Goal: Task Accomplishment & Management: Use online tool/utility

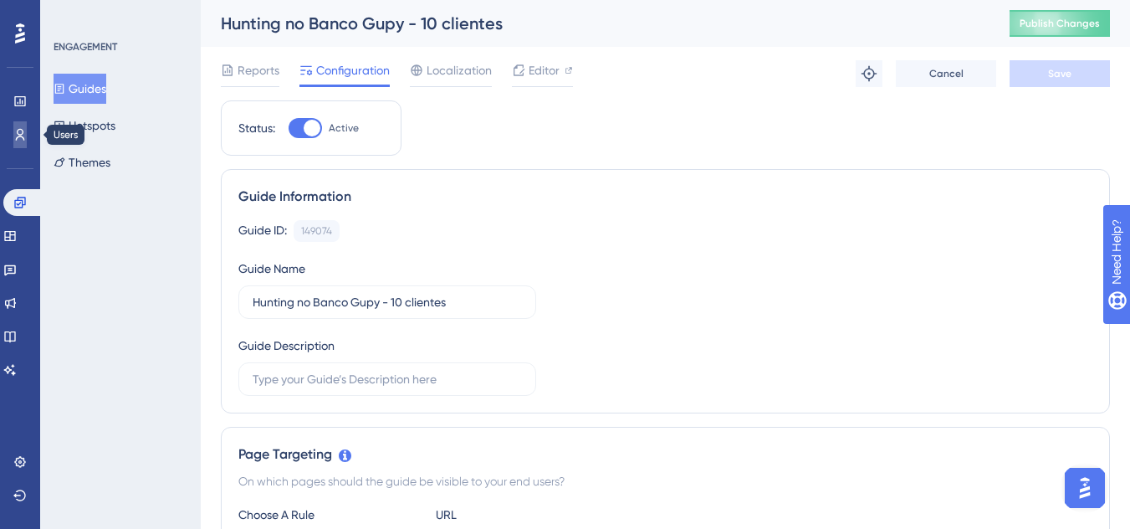
click at [25, 144] on link at bounding box center [19, 134] width 13 height 27
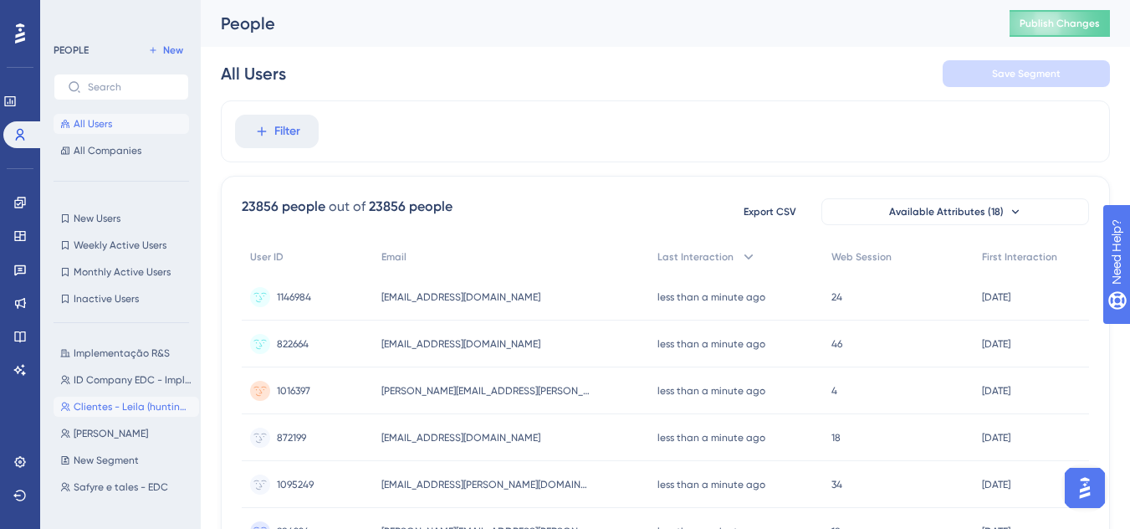
click at [131, 412] on span "Clientes - Leila (hunting e selo)" at bounding box center [133, 406] width 119 height 13
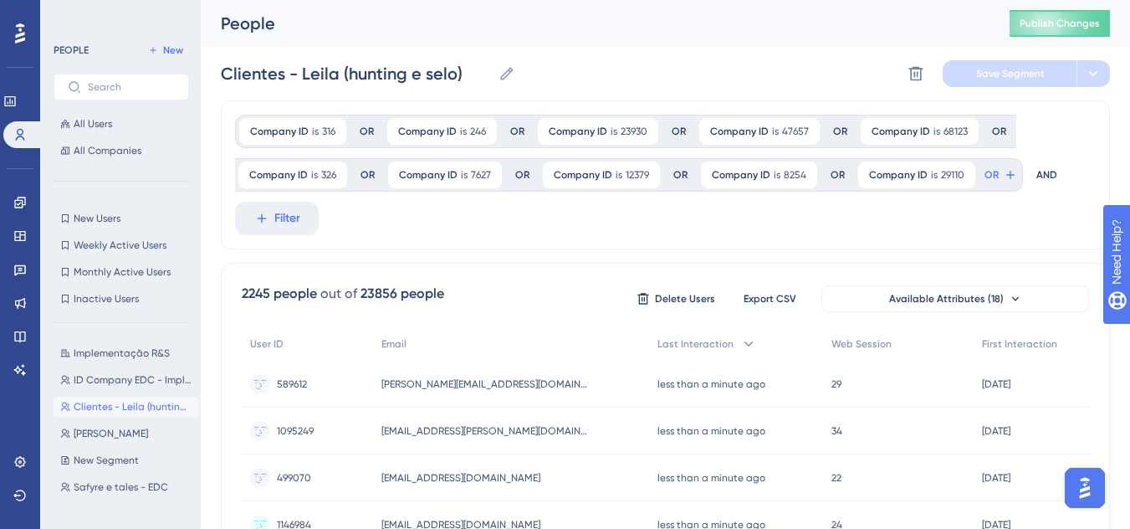
click at [586, 240] on div "Company ID is 316 316 Remove OR Company ID is 246 246 Remove OR Company ID is 2…" at bounding box center [665, 174] width 889 height 149
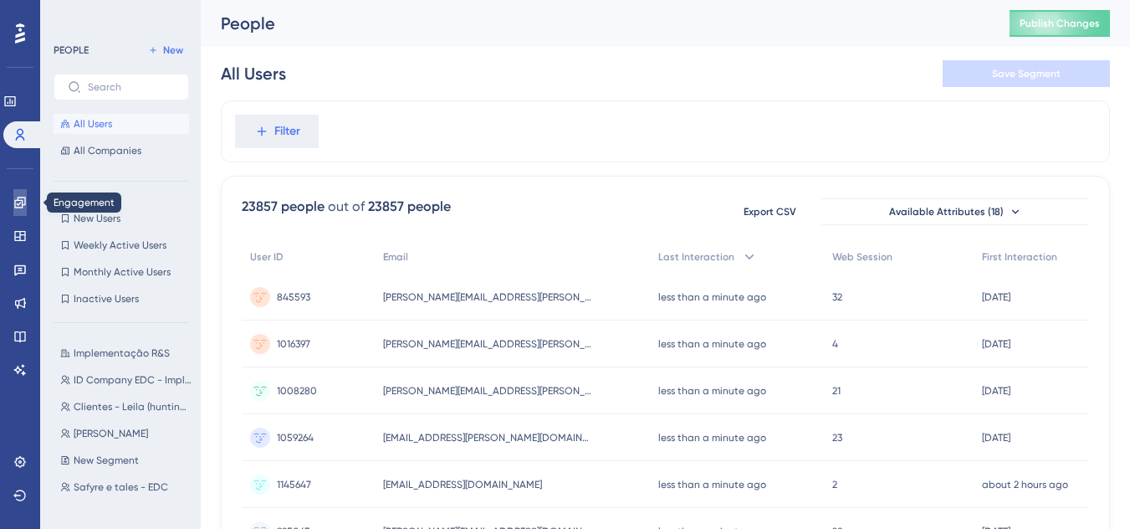
drag, startPoint x: 0, startPoint y: 0, endPoint x: 26, endPoint y: 215, distance: 216.6
click at [26, 215] on link at bounding box center [19, 202] width 13 height 27
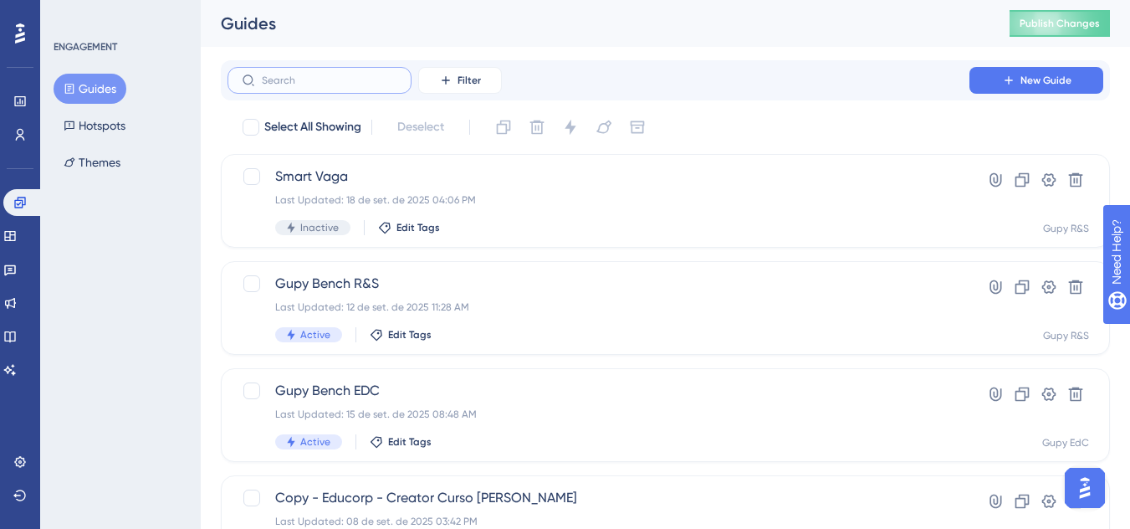
click at [349, 83] on input "text" at bounding box center [330, 80] width 136 height 12
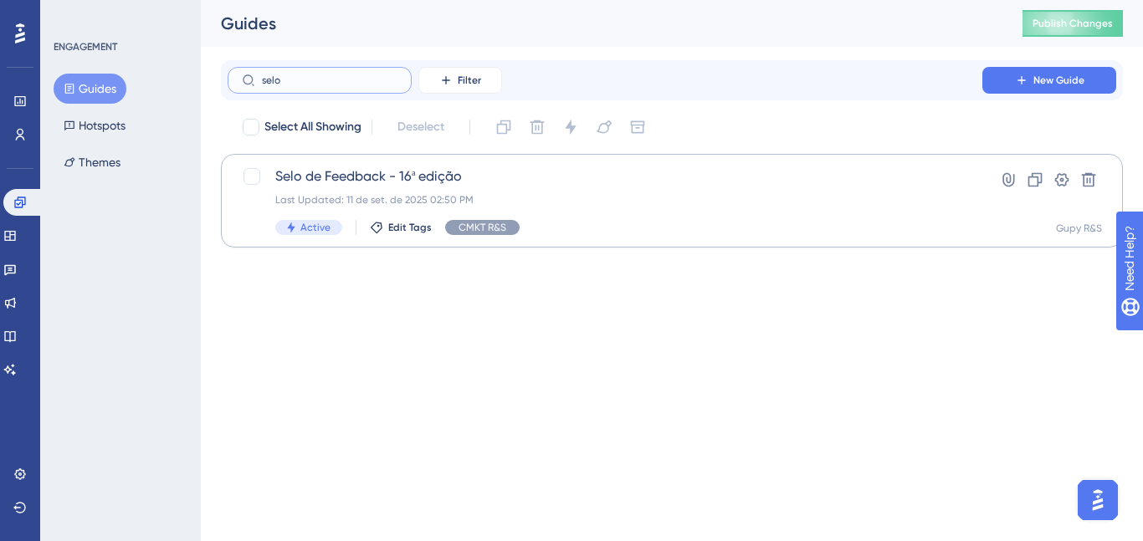
type input "selo"
click at [598, 228] on div "Active Edit Tags CMKT R&S" at bounding box center [604, 227] width 659 height 15
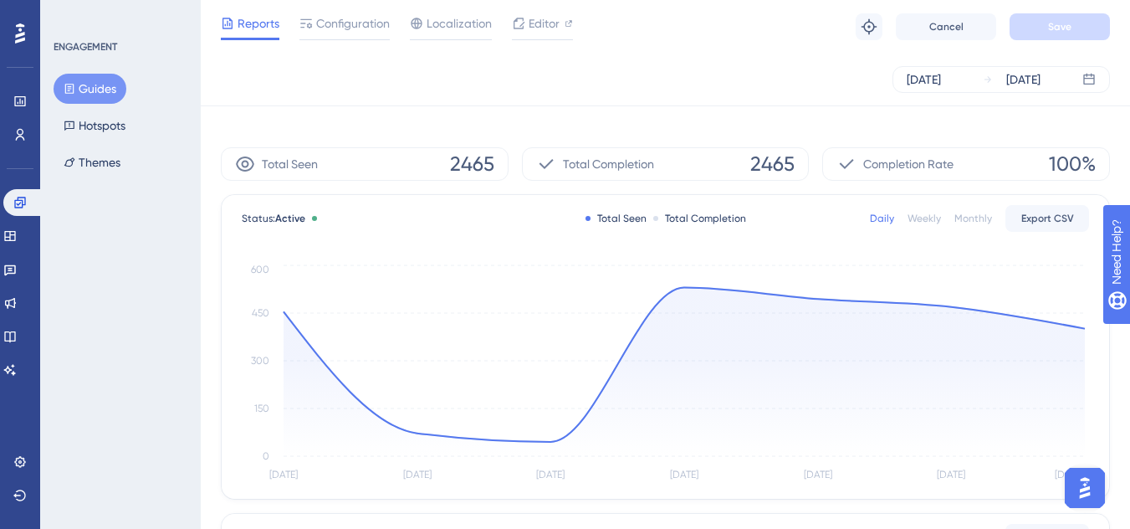
click at [546, 66] on div "Sep 12 2025 Sep 18 2025" at bounding box center [665, 79] width 889 height 27
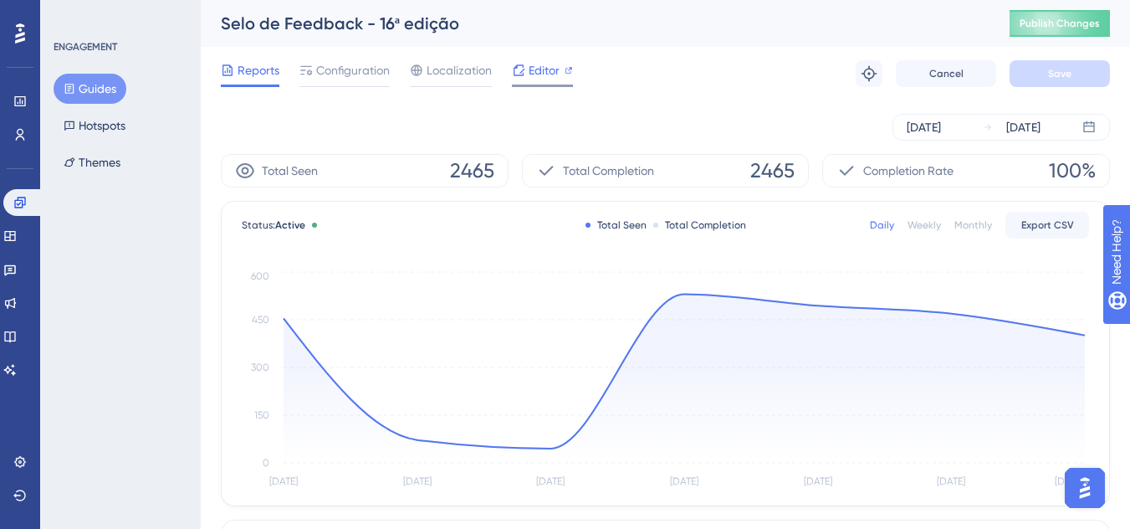
click at [540, 71] on span "Editor" at bounding box center [544, 70] width 31 height 20
